Goal: Task Accomplishment & Management: Manage account settings

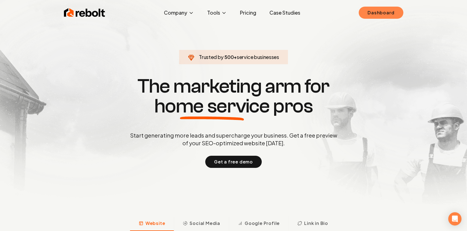
click at [375, 15] on link "Dashboard" at bounding box center [381, 13] width 44 height 12
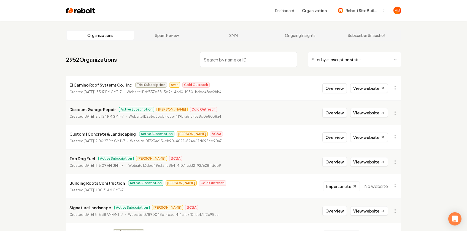
click at [243, 54] on input "search" at bounding box center [248, 59] width 97 height 15
click at [248, 55] on input "search" at bounding box center [248, 59] width 97 height 15
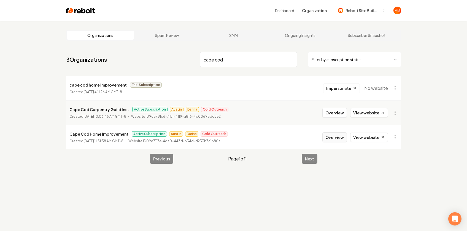
type input "cape cod"
click at [337, 139] on button "Overview" at bounding box center [334, 137] width 25 height 10
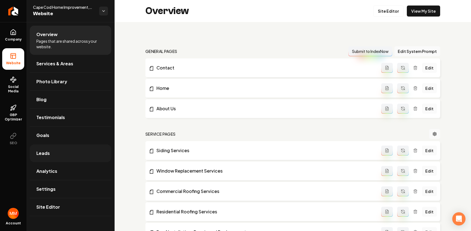
click at [60, 149] on link "Leads" at bounding box center [71, 153] width 82 height 18
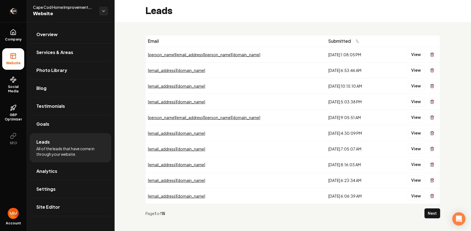
click at [10, 10] on icon "Return to dashboard" at bounding box center [13, 11] width 9 height 9
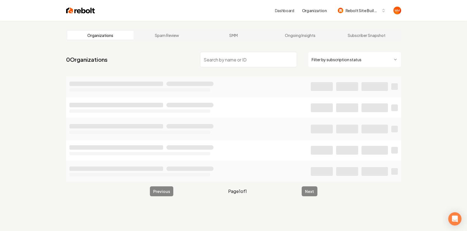
click at [236, 58] on input "search" at bounding box center [248, 59] width 97 height 15
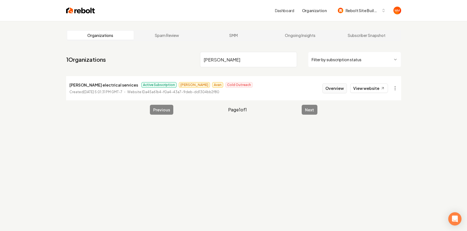
type input "[PERSON_NAME]"
drag, startPoint x: 326, startPoint y: 87, endPoint x: 333, endPoint y: 88, distance: 7.7
click at [333, 89] on button "Overview" at bounding box center [334, 88] width 25 height 10
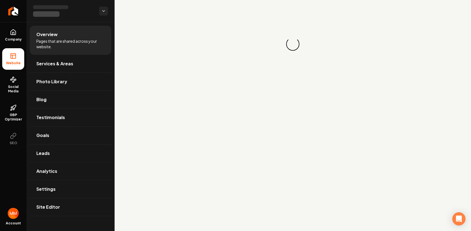
click at [333, 88] on main "Loading... Loading..." at bounding box center [293, 115] width 357 height 231
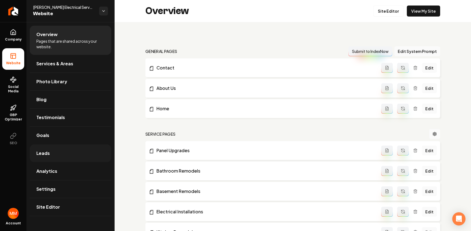
click at [71, 153] on link "Leads" at bounding box center [71, 153] width 82 height 18
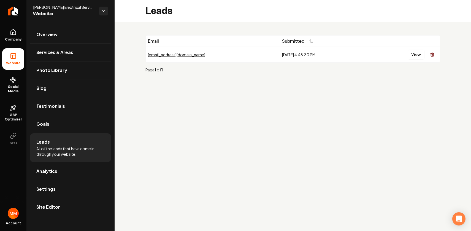
drag, startPoint x: 300, startPoint y: 53, endPoint x: 225, endPoint y: 53, distance: 74.7
click at [225, 53] on tr "[EMAIL_ADDRESS][DOMAIN_NAME] [DATE] 4:48:30 PM View" at bounding box center [293, 55] width 294 height 16
click at [274, 72] on div "Page 1 of 1" at bounding box center [292, 70] width 295 height 14
drag, startPoint x: 223, startPoint y: 54, endPoint x: 158, endPoint y: 53, distance: 65.3
click at [153, 53] on tr "[EMAIL_ADDRESS][DOMAIN_NAME] [DATE] 4:48:30 PM View" at bounding box center [293, 55] width 294 height 16
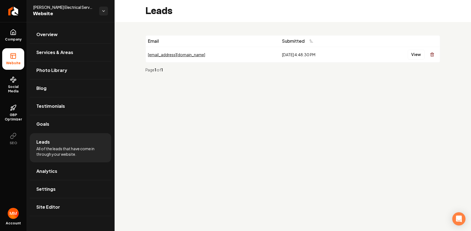
click at [256, 71] on div "Page 1 of 1" at bounding box center [291, 70] width 293 height 6
drag, startPoint x: 296, startPoint y: 59, endPoint x: 163, endPoint y: 55, distance: 132.9
click at [163, 55] on tr "[EMAIL_ADDRESS][DOMAIN_NAME] [DATE] 4:48:30 PM View" at bounding box center [293, 55] width 294 height 16
click at [280, 52] on td "[DATE] 4:48:30 PM" at bounding box center [322, 55] width 85 height 16
drag, startPoint x: 299, startPoint y: 56, endPoint x: 132, endPoint y: 56, distance: 167.0
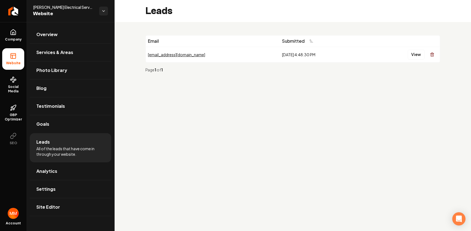
click at [132, 57] on div "Email Submitted [EMAIL_ADDRESS][DOMAIN_NAME] [DATE] 4:48:30 PM View Page 1 of 1" at bounding box center [293, 56] width 357 height 68
click at [133, 52] on div "Email Submitted [EMAIL_ADDRESS][DOMAIN_NAME] [DATE] 4:48:30 PM View Page 1 of 1" at bounding box center [293, 56] width 357 height 68
drag, startPoint x: 304, startPoint y: 54, endPoint x: 144, endPoint y: 43, distance: 160.4
click at [147, 43] on table "Email Submitted [EMAIL_ADDRESS][DOMAIN_NAME] [DATE] 4:48:30 PM View" at bounding box center [293, 49] width 294 height 27
click at [136, 42] on div "Email Submitted [EMAIL_ADDRESS][DOMAIN_NAME] [DATE] 4:48:30 PM View Page 1 of 1" at bounding box center [293, 56] width 357 height 68
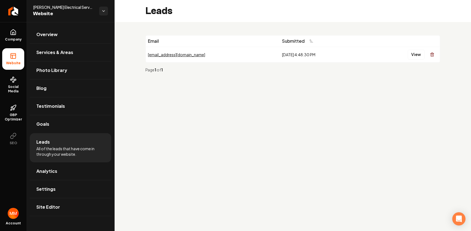
drag, startPoint x: 306, startPoint y: 55, endPoint x: 138, endPoint y: 41, distance: 168.4
click at [138, 41] on div "Email Submitted [EMAIL_ADDRESS][DOMAIN_NAME] [DATE] 4:48:30 PM View Page 1 of 1" at bounding box center [293, 56] width 357 height 68
click at [137, 41] on div "Email Submitted [EMAIL_ADDRESS][DOMAIN_NAME] [DATE] 4:48:30 PM View Page 1 of 1" at bounding box center [293, 56] width 357 height 68
drag, startPoint x: 301, startPoint y: 55, endPoint x: 152, endPoint y: 50, distance: 149.1
click at [152, 50] on tr "[EMAIL_ADDRESS][DOMAIN_NAME] [DATE] 4:48:30 PM View" at bounding box center [293, 55] width 294 height 16
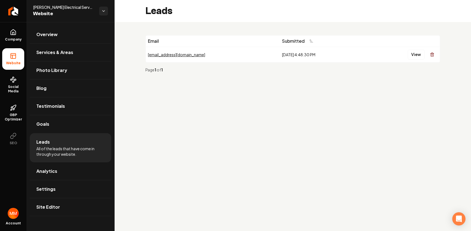
click at [135, 45] on div "Email Submitted [EMAIL_ADDRESS][DOMAIN_NAME] [DATE] 4:48:30 PM View Page 1 of 1" at bounding box center [293, 56] width 357 height 68
drag, startPoint x: 296, startPoint y: 55, endPoint x: 120, endPoint y: 27, distance: 178.7
click at [120, 27] on div "Email Submitted [EMAIL_ADDRESS][DOMAIN_NAME] [DATE] 4:48:30 PM View Page 1 of 1" at bounding box center [293, 56] width 357 height 68
click at [128, 26] on div "Email Submitted [EMAIL_ADDRESS][DOMAIN_NAME] [DATE] 4:48:30 PM View Page 1 of 1" at bounding box center [293, 56] width 357 height 68
drag, startPoint x: 308, startPoint y: 53, endPoint x: 142, endPoint y: 31, distance: 167.3
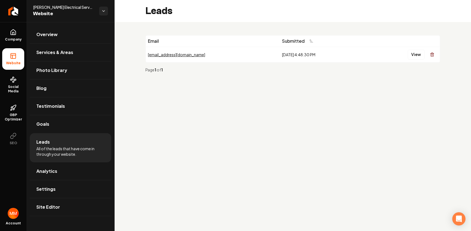
click at [142, 31] on div "Email Submitted [EMAIL_ADDRESS][DOMAIN_NAME] [DATE] 4:48:30 PM View Page 1 of 1" at bounding box center [293, 56] width 357 height 68
click at [149, 27] on div "Email Submitted [EMAIL_ADDRESS][DOMAIN_NAME] [DATE] 4:48:30 PM View Page 1 of 1" at bounding box center [293, 56] width 357 height 68
click at [52, 38] on link "Overview" at bounding box center [71, 35] width 82 height 18
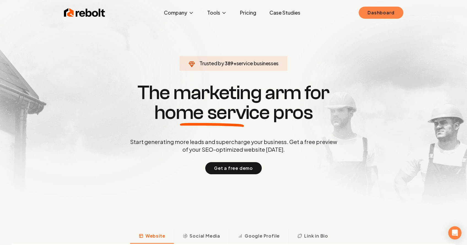
click at [367, 7] on link "Dashboard" at bounding box center [381, 13] width 44 height 12
